Goal: Entertainment & Leisure: Consume media (video, audio)

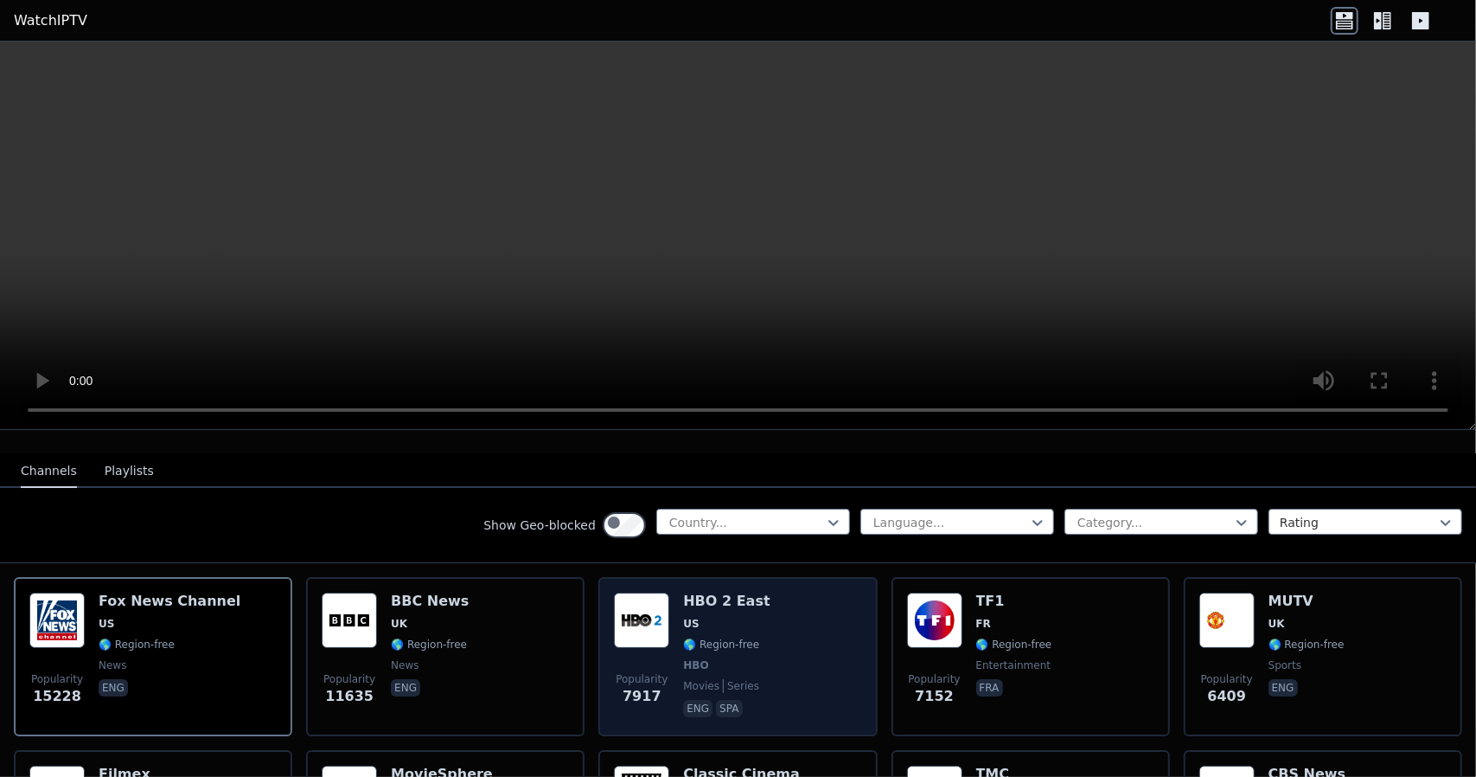
scroll to position [173, 0]
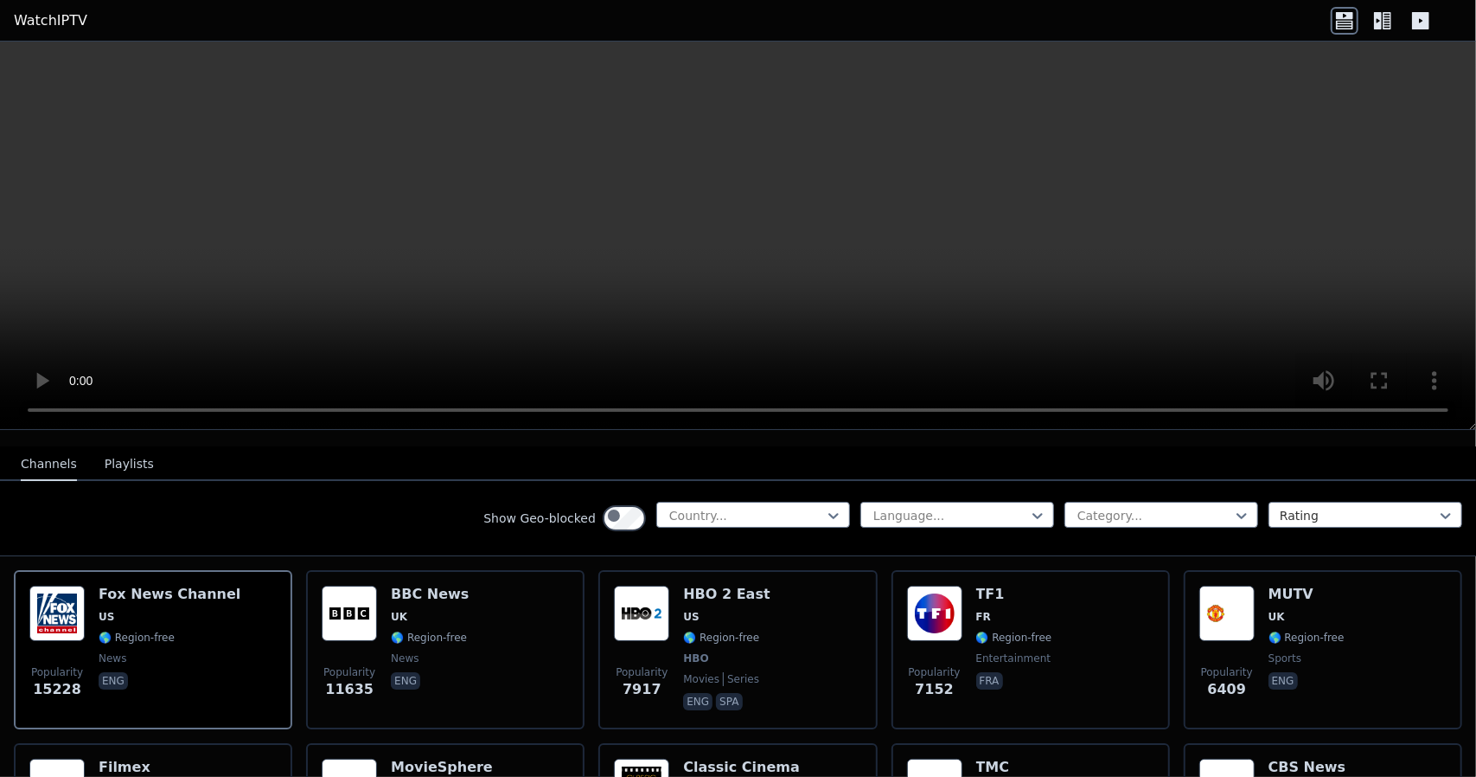
click at [1204, 304] on video at bounding box center [738, 236] width 1476 height 388
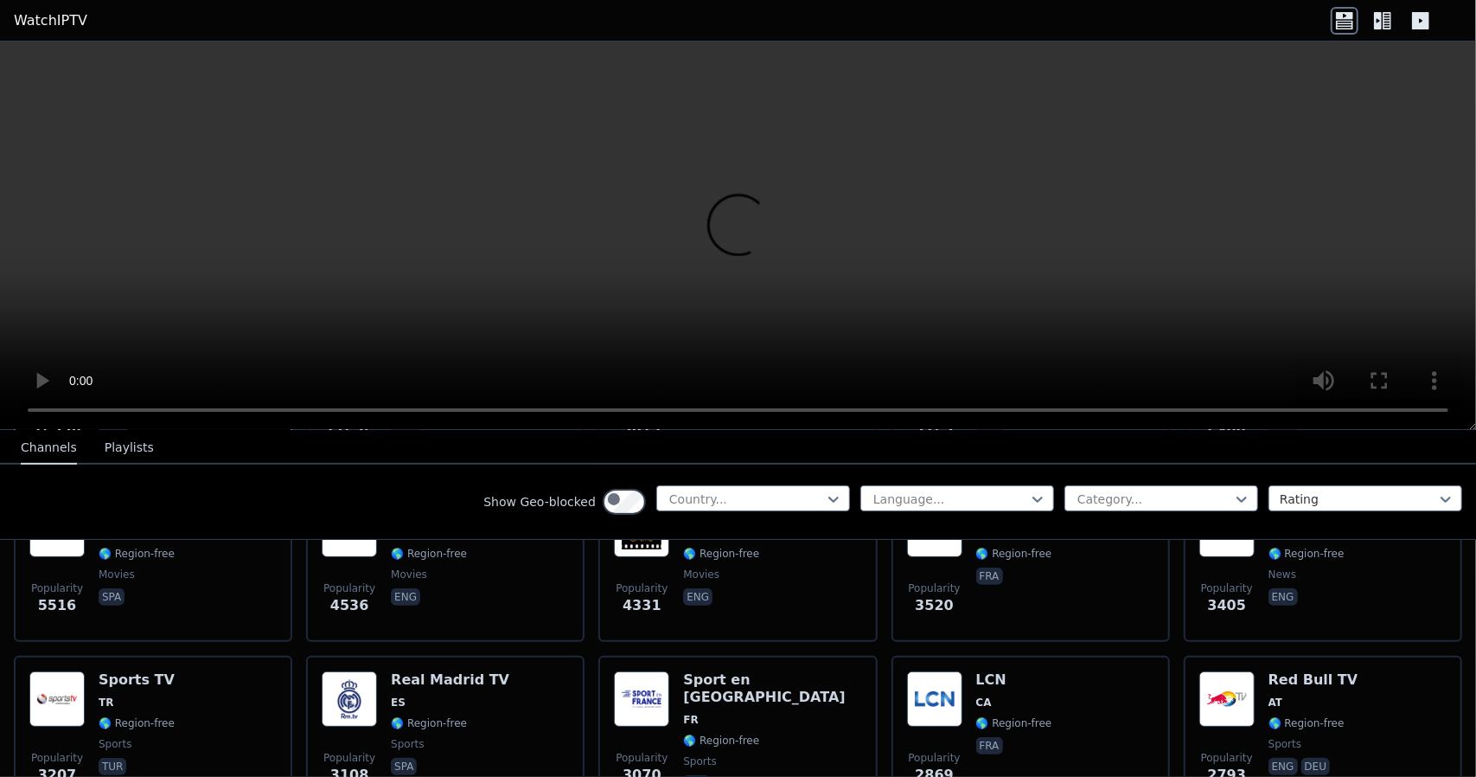
scroll to position [432, 0]
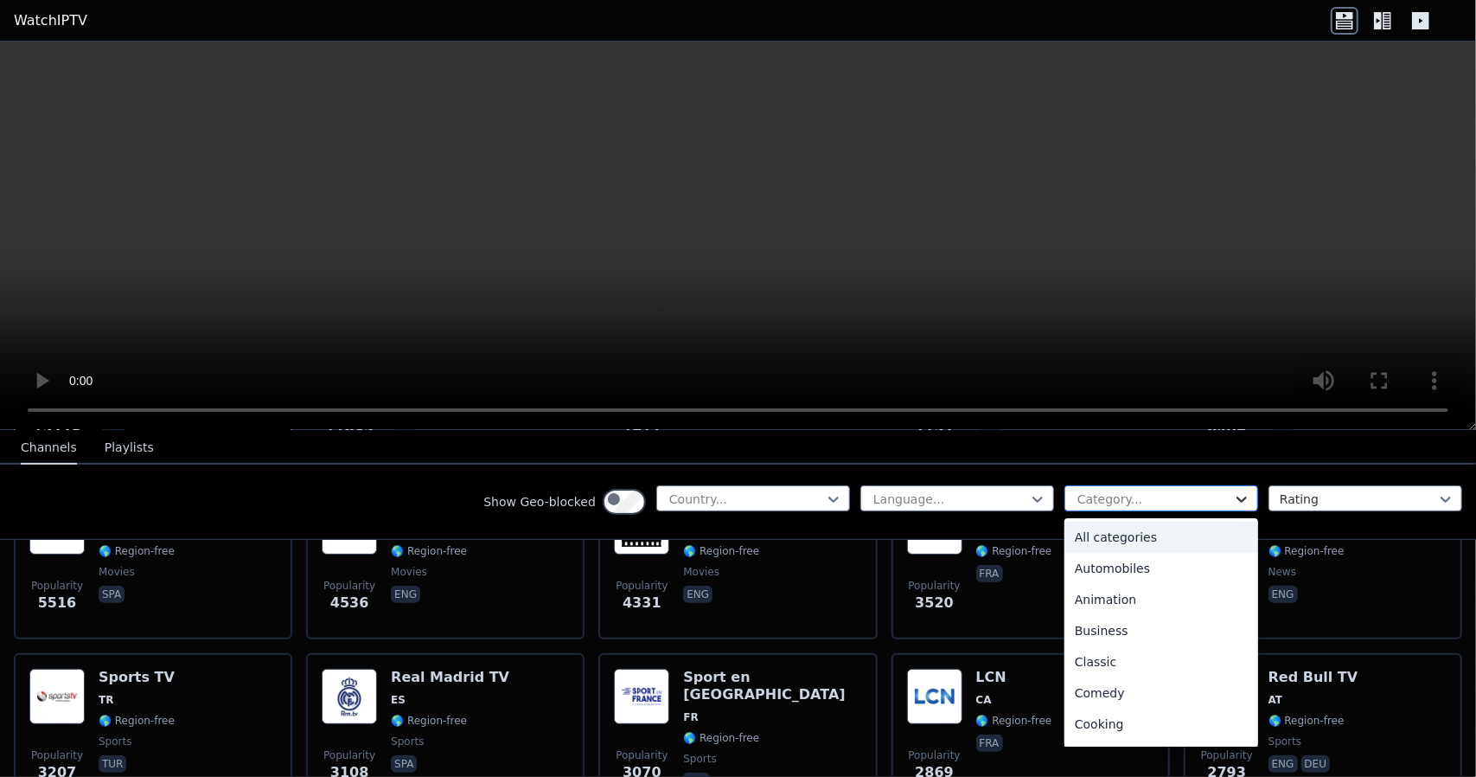
click at [1233, 508] on icon at bounding box center [1241, 498] width 17 height 17
click at [1065, 618] on div "Music" at bounding box center [1162, 602] width 194 height 31
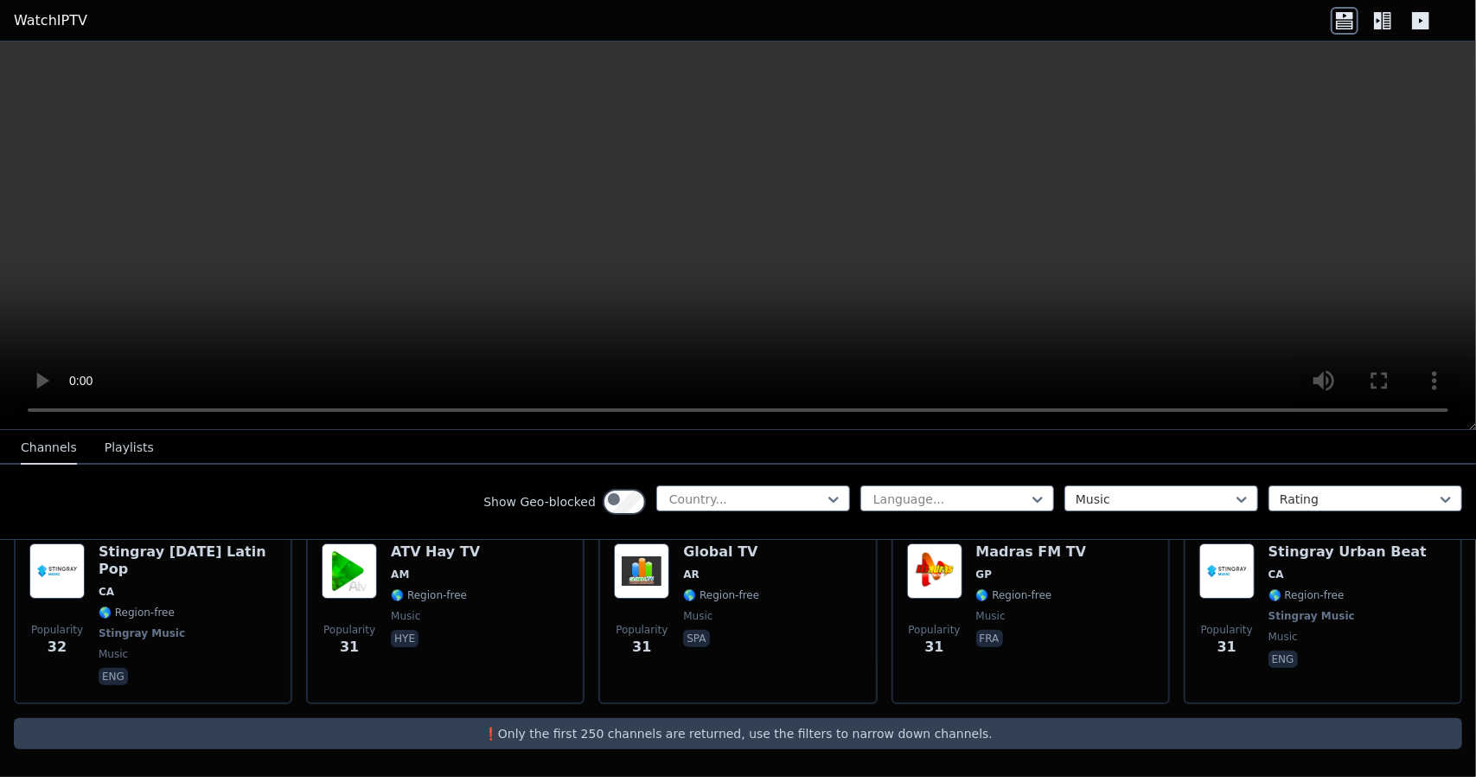
scroll to position [11228, 0]
